Goal: Find specific page/section: Find specific page/section

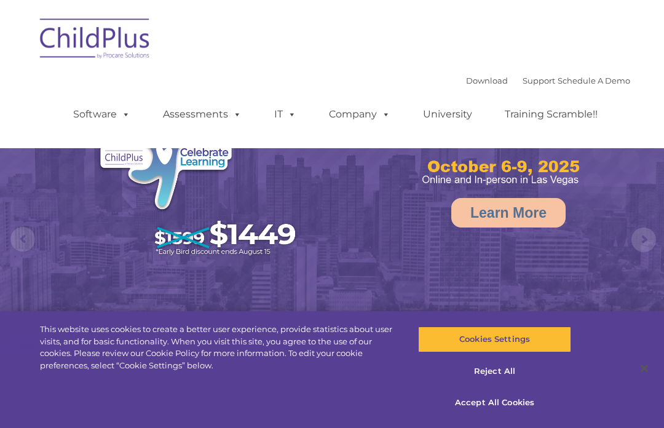
select select "MEDIUM"
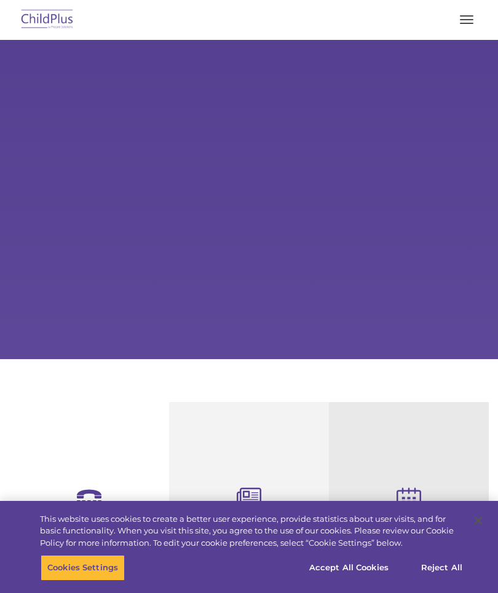
select select "MEDIUM"
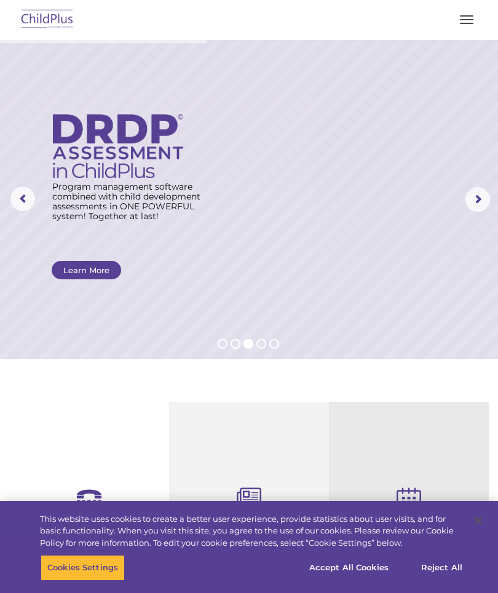
click at [464, 40] on rs-progress at bounding box center [249, 41] width 498 height 3
click at [456, 32] on div at bounding box center [249, 19] width 449 height 29
click at [461, 25] on button "button" at bounding box center [466, 20] width 26 height 20
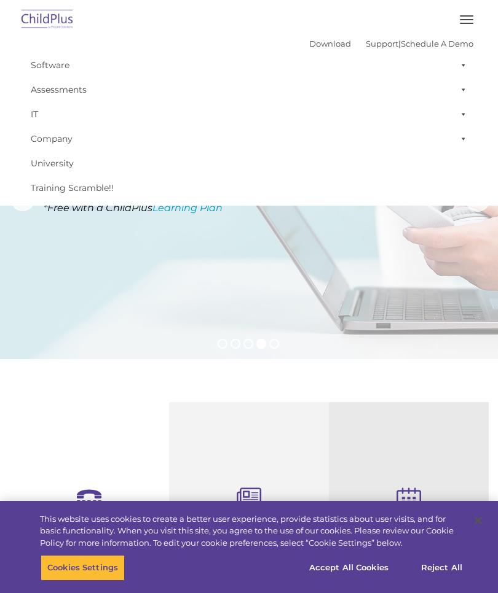
click at [61, 102] on link "Assessments" at bounding box center [249, 89] width 449 height 25
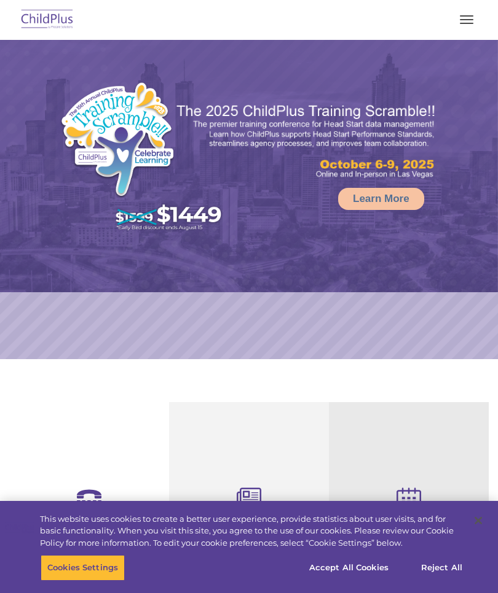
select select "MEDIUM"
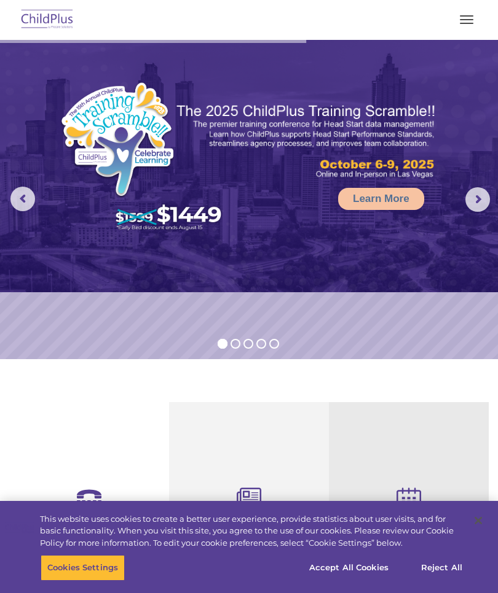
click at [472, 14] on button "button" at bounding box center [466, 20] width 26 height 20
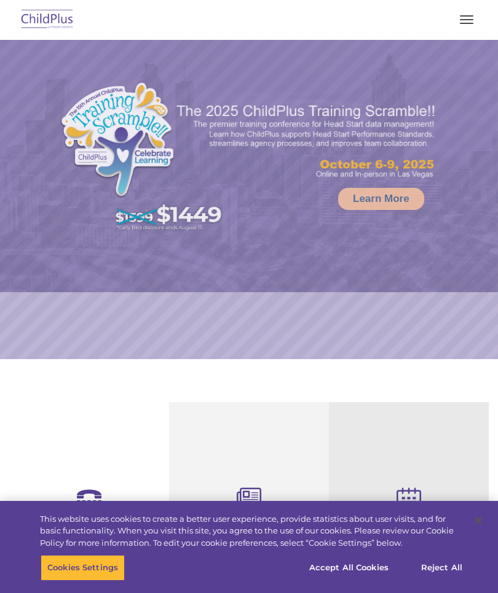
select select "MEDIUM"
